Goal: Transaction & Acquisition: Obtain resource

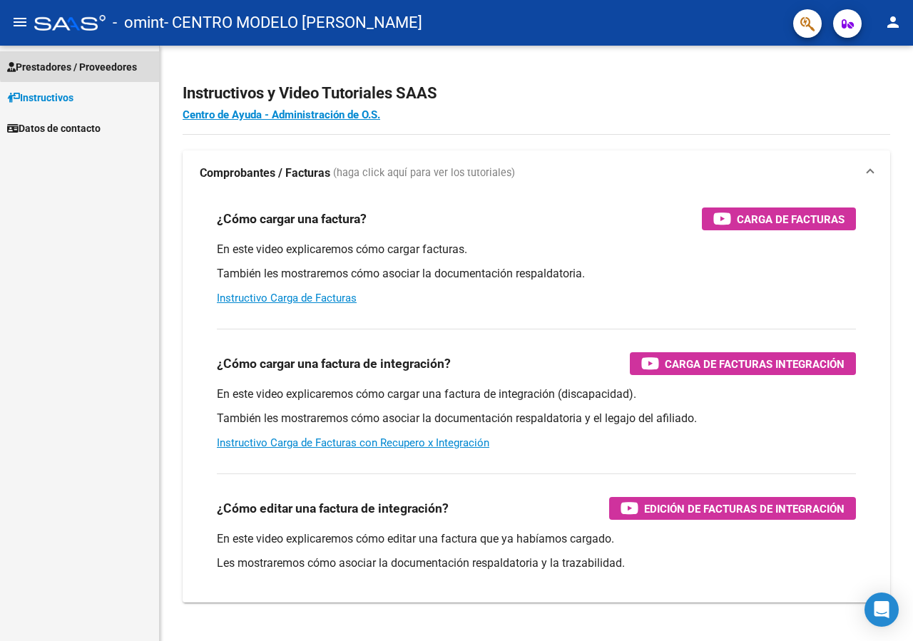
click at [105, 63] on span "Prestadores / Proveedores" at bounding box center [72, 67] width 130 height 16
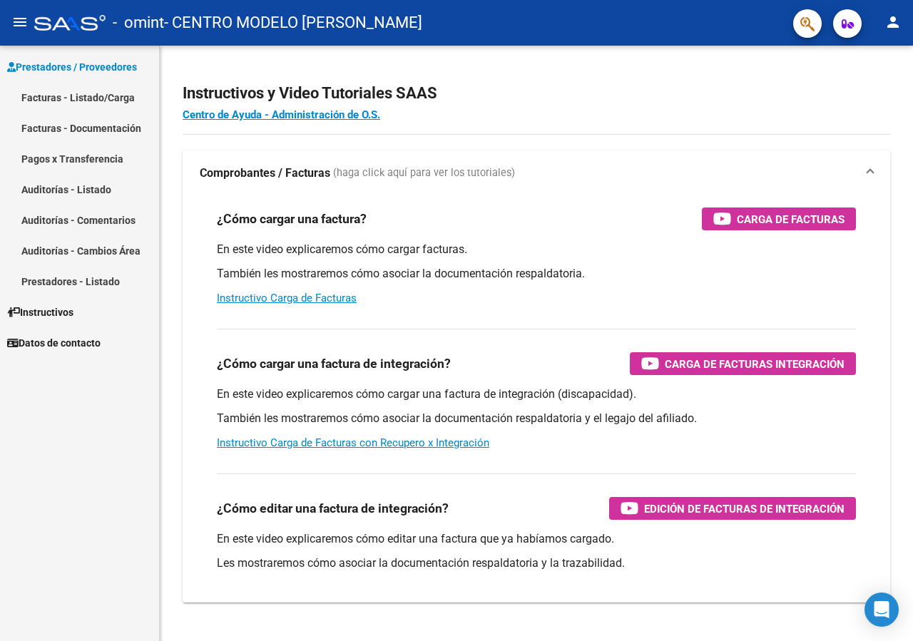
click at [85, 96] on link "Facturas - Listado/Carga" at bounding box center [79, 97] width 159 height 31
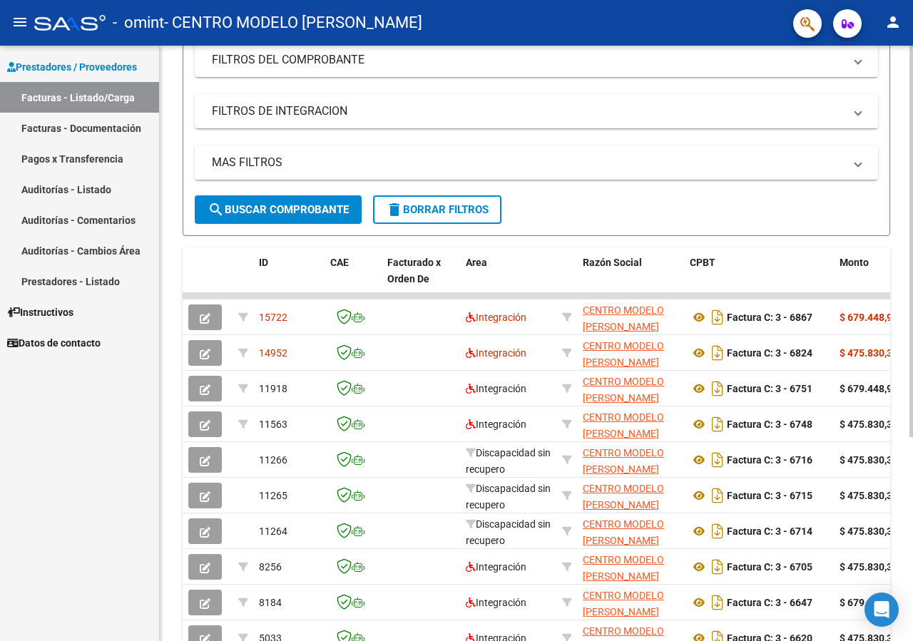
scroll to position [199, 0]
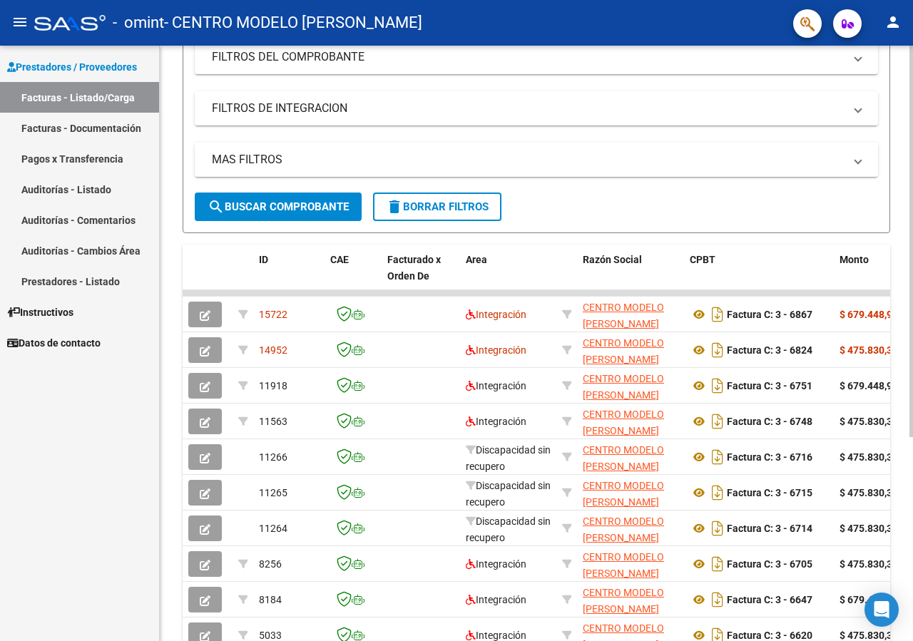
click at [910, 429] on div at bounding box center [911, 242] width 4 height 392
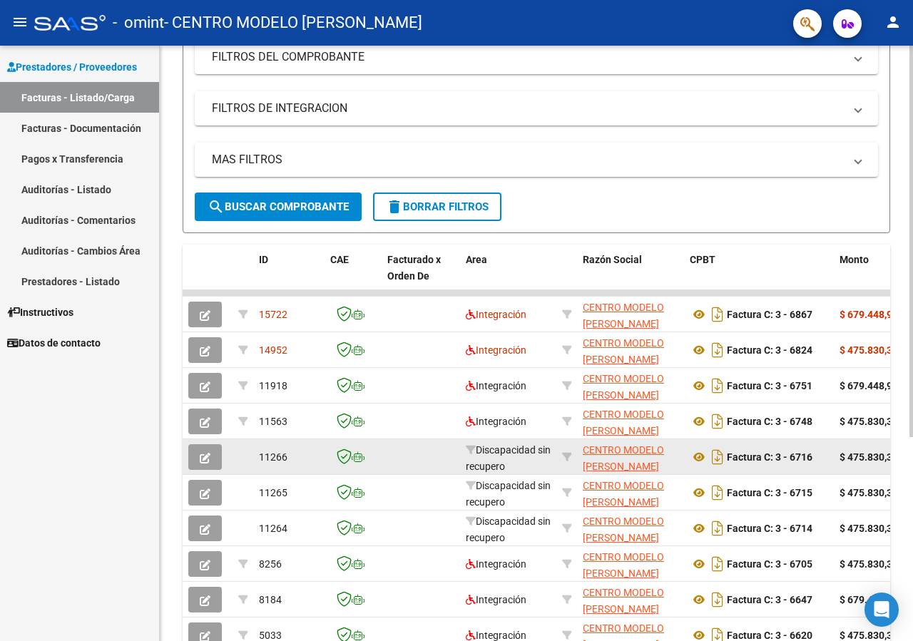
scroll to position [183, 0]
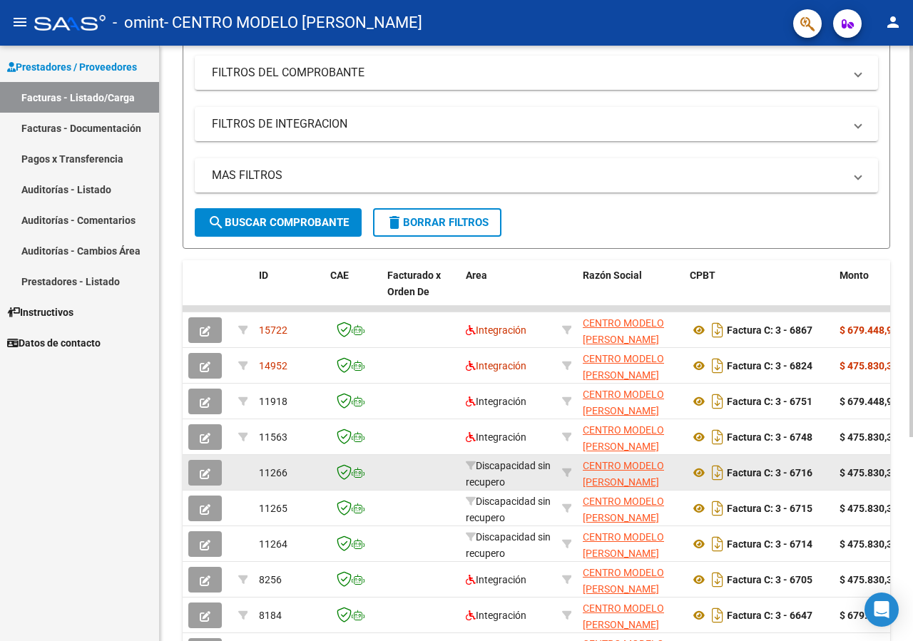
click at [200, 475] on icon "button" at bounding box center [205, 474] width 11 height 11
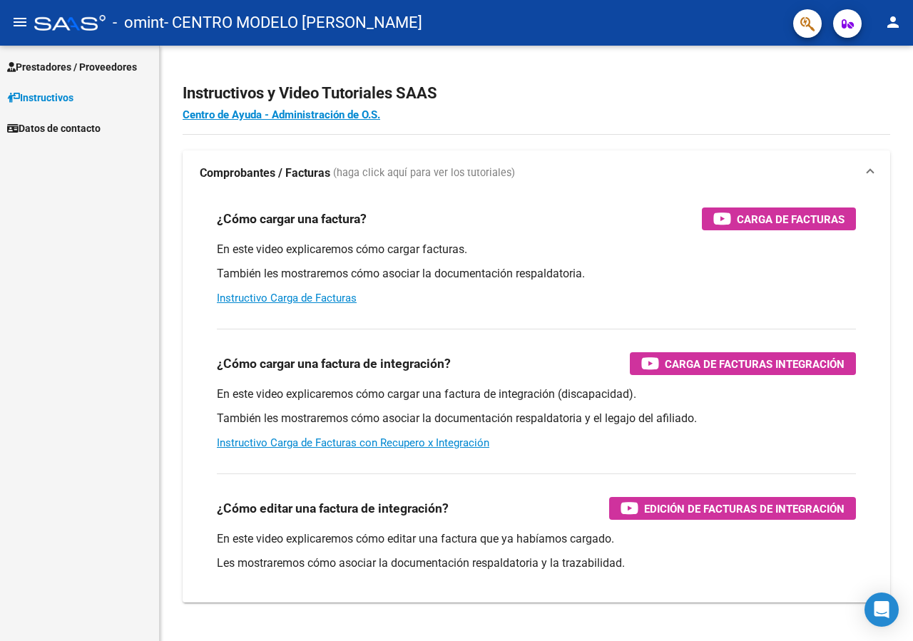
click at [76, 66] on span "Prestadores / Proveedores" at bounding box center [72, 67] width 130 height 16
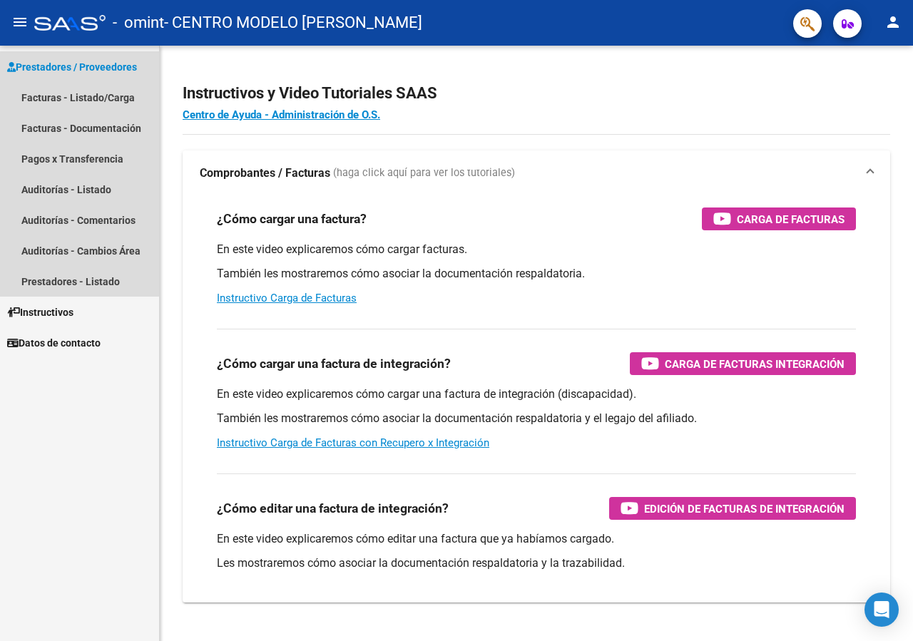
click at [62, 63] on span "Prestadores / Proveedores" at bounding box center [72, 67] width 130 height 16
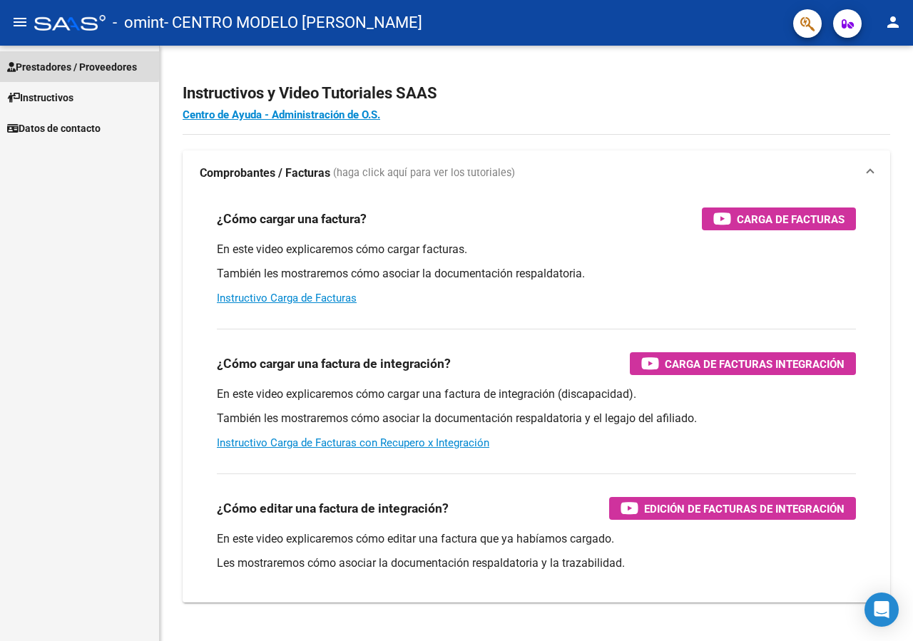
click at [62, 63] on span "Prestadores / Proveedores" at bounding box center [72, 67] width 130 height 16
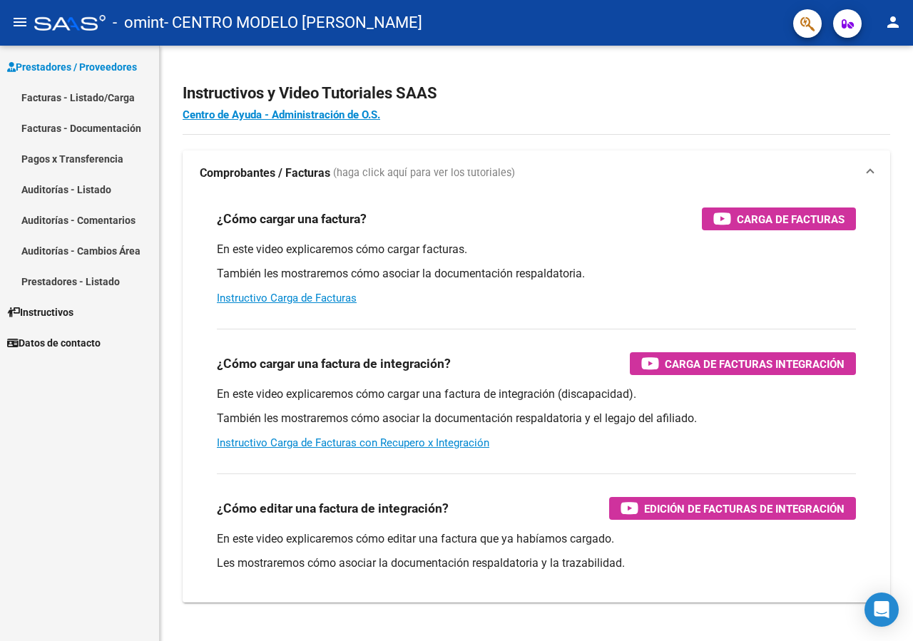
click at [73, 98] on link "Facturas - Listado/Carga" at bounding box center [79, 97] width 159 height 31
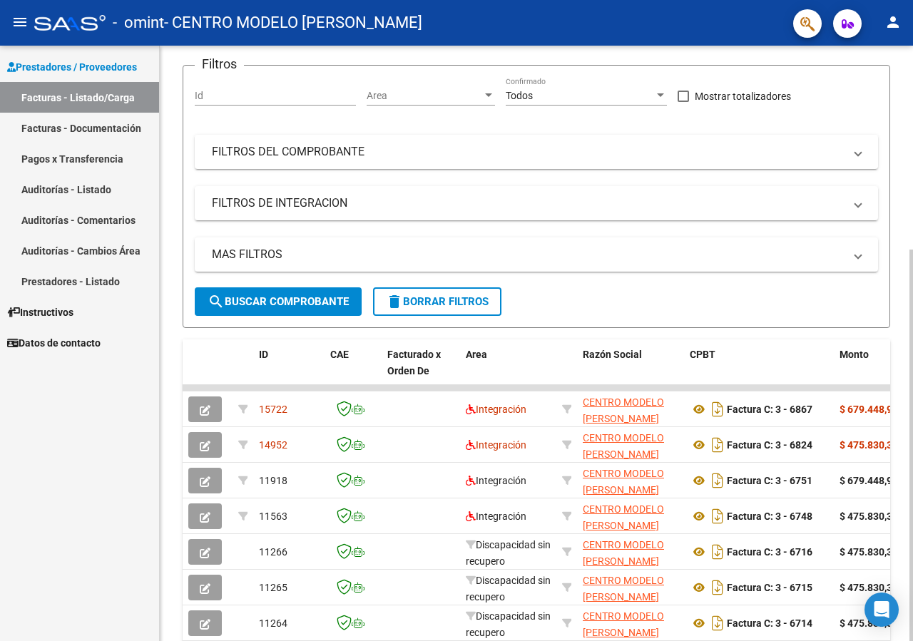
scroll to position [124, 0]
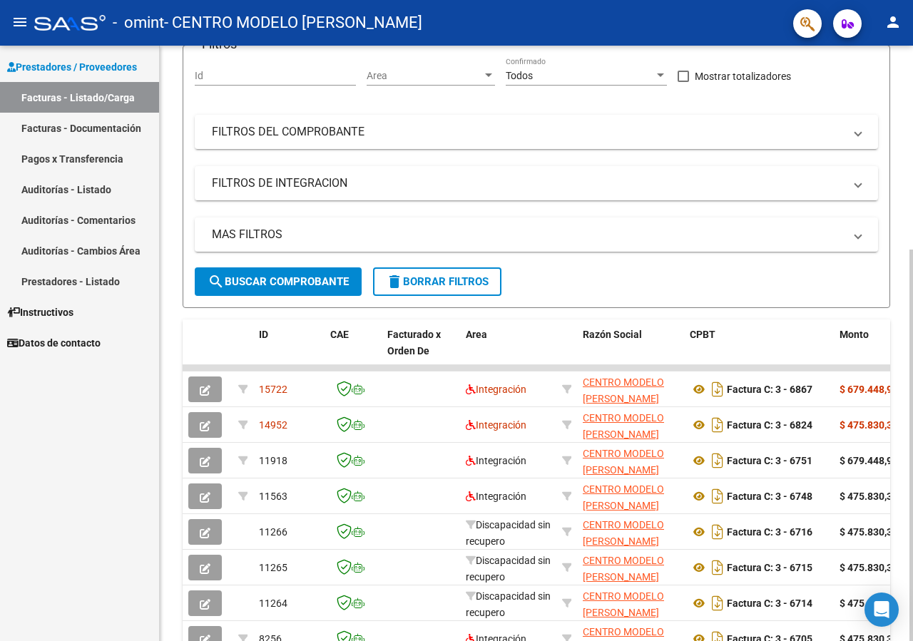
click at [912, 449] on div at bounding box center [911, 446] width 4 height 392
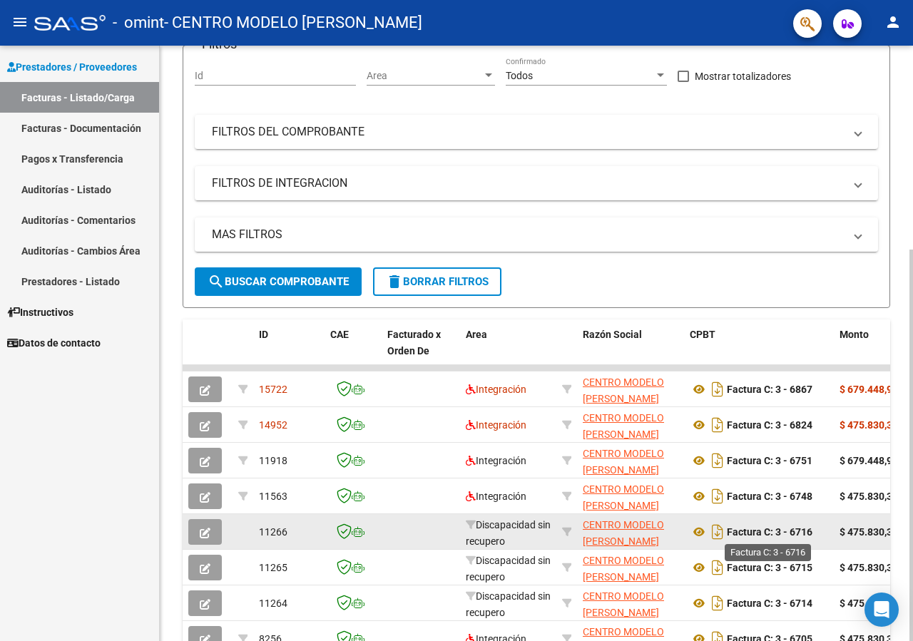
click at [794, 534] on strong "Factura C: 3 - 6716" at bounding box center [770, 531] width 86 height 11
click at [716, 534] on icon "Descargar documento" at bounding box center [717, 532] width 19 height 23
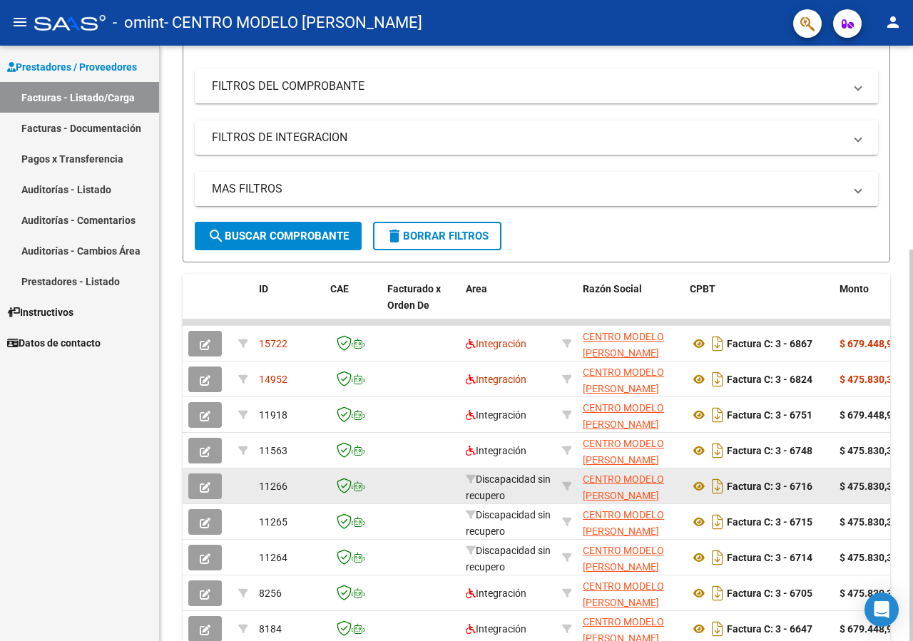
scroll to position [0, 0]
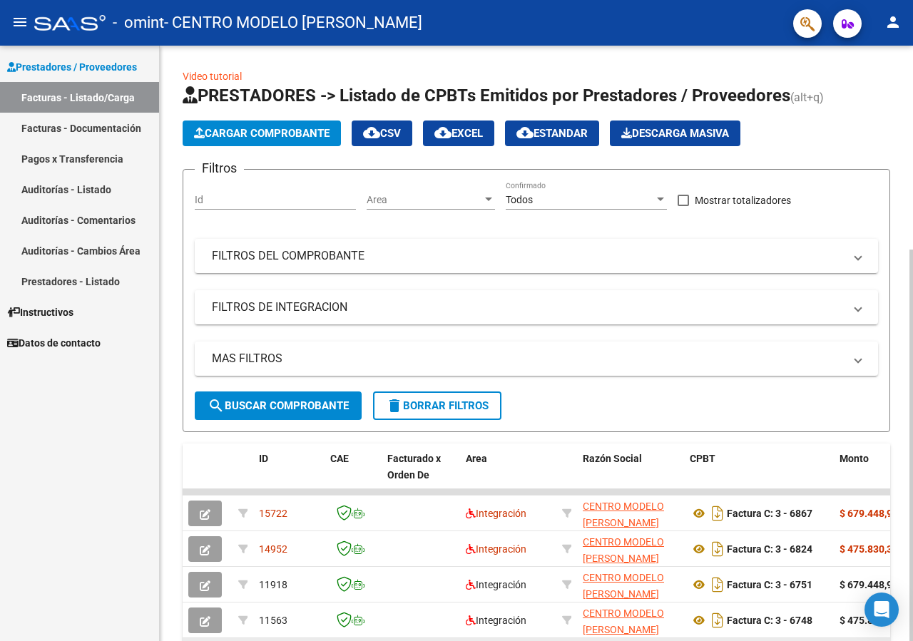
click at [908, 66] on div "Video tutorial PRESTADORES -> Listado de CPBTs Emitidos por Prestadores / Prove…" at bounding box center [538, 492] width 757 height 893
click at [96, 133] on link "Facturas - Documentación" at bounding box center [79, 128] width 159 height 31
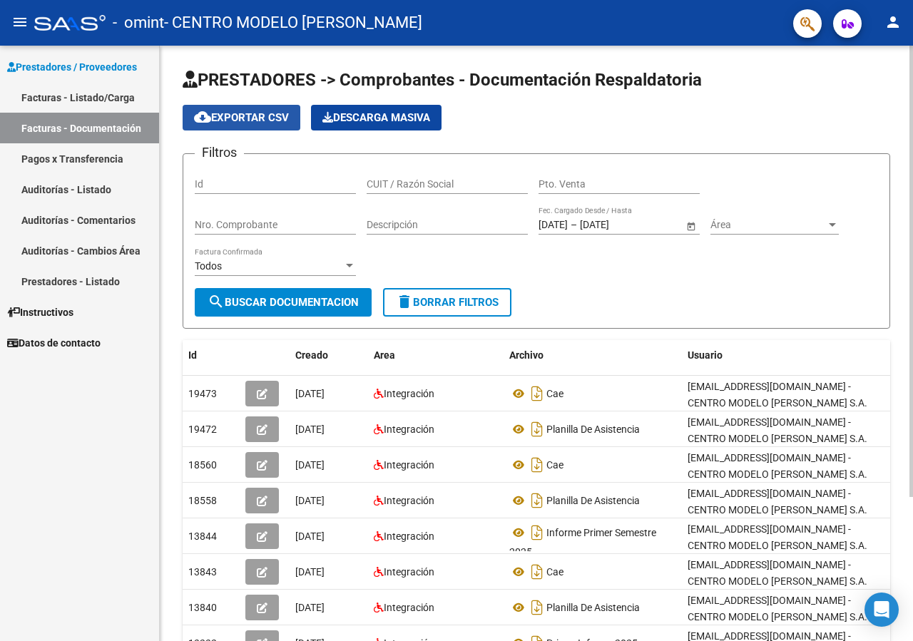
click at [229, 120] on span "cloud_download Exportar CSV" at bounding box center [241, 117] width 95 height 13
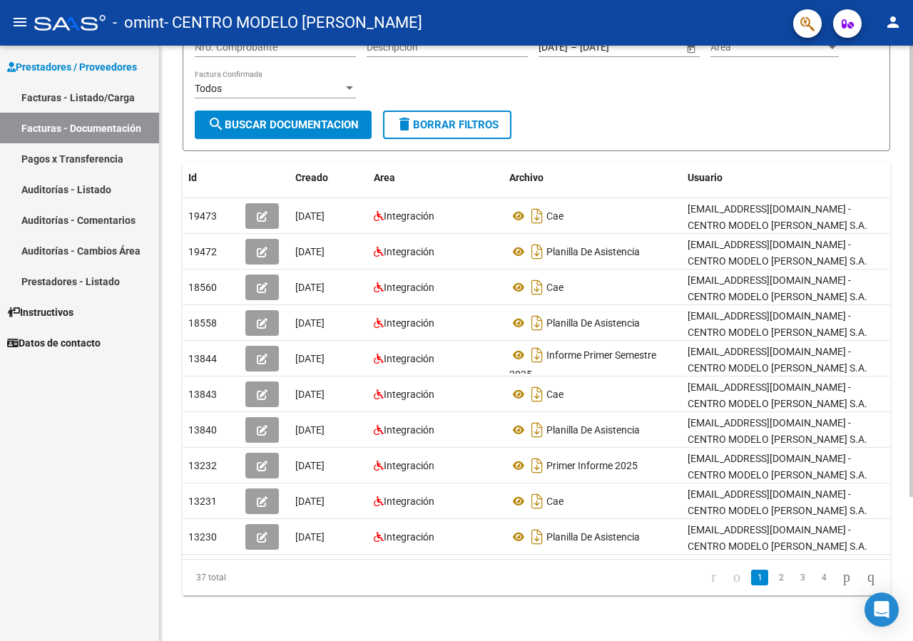
click at [181, 558] on div "PRESTADORES -> Comprobantes - Documentación Respaldatoria cloud_download Export…" at bounding box center [536, 254] width 753 height 773
click at [709, 581] on icon "go to first page" at bounding box center [713, 576] width 9 height 17
click at [709, 582] on icon "go to first page" at bounding box center [713, 576] width 9 height 17
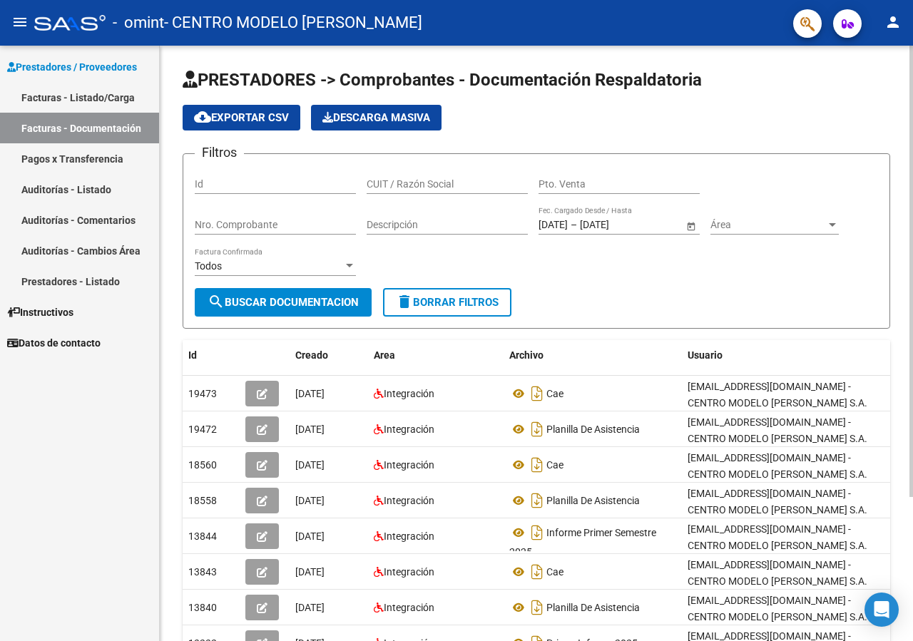
click at [912, 92] on div at bounding box center [911, 344] width 4 height 596
click at [68, 93] on link "Facturas - Listado/Carga" at bounding box center [79, 97] width 159 height 31
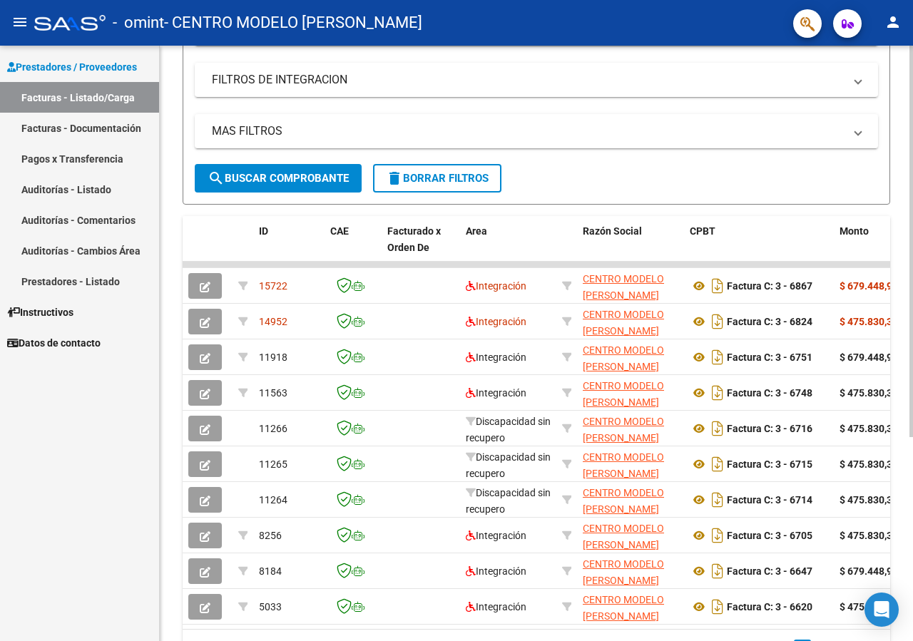
scroll to position [242, 0]
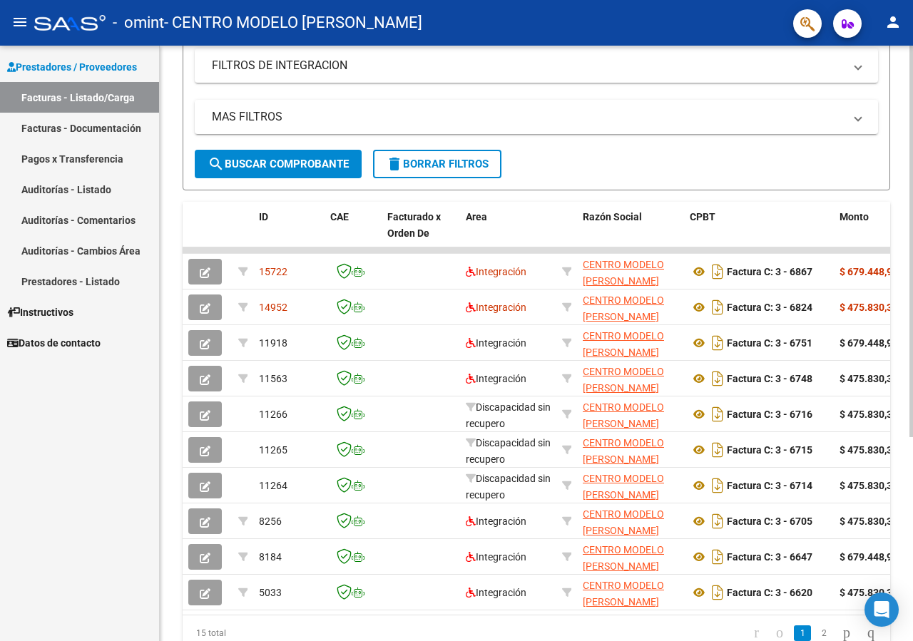
click at [912, 372] on div at bounding box center [911, 242] width 4 height 392
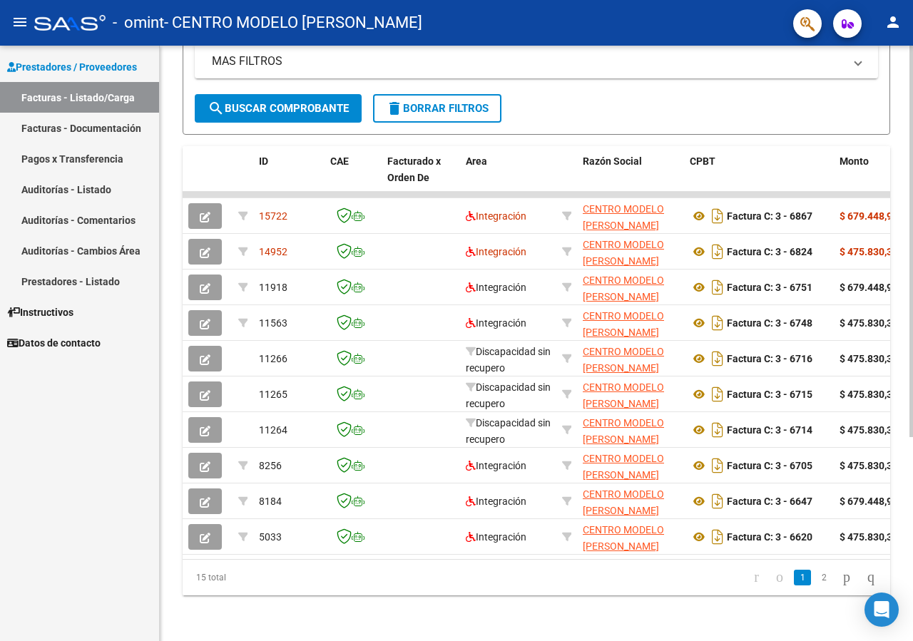
click at [912, 437] on div at bounding box center [911, 242] width 4 height 392
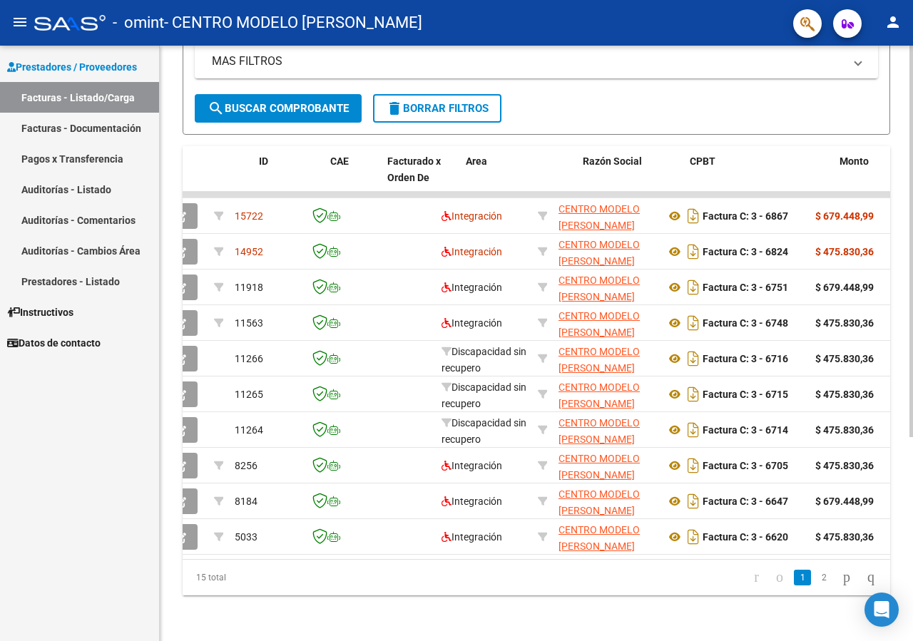
scroll to position [0, 0]
